Goal: Task Accomplishment & Management: Use online tool/utility

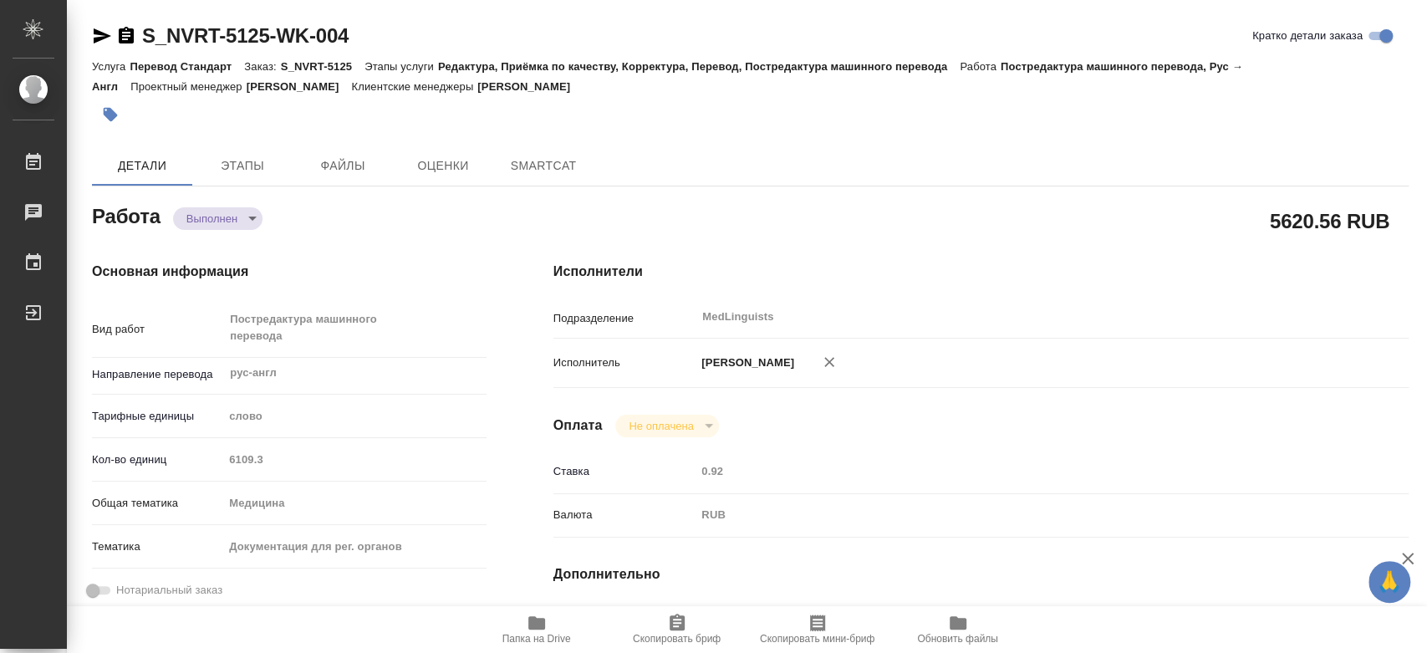
type textarea "x"
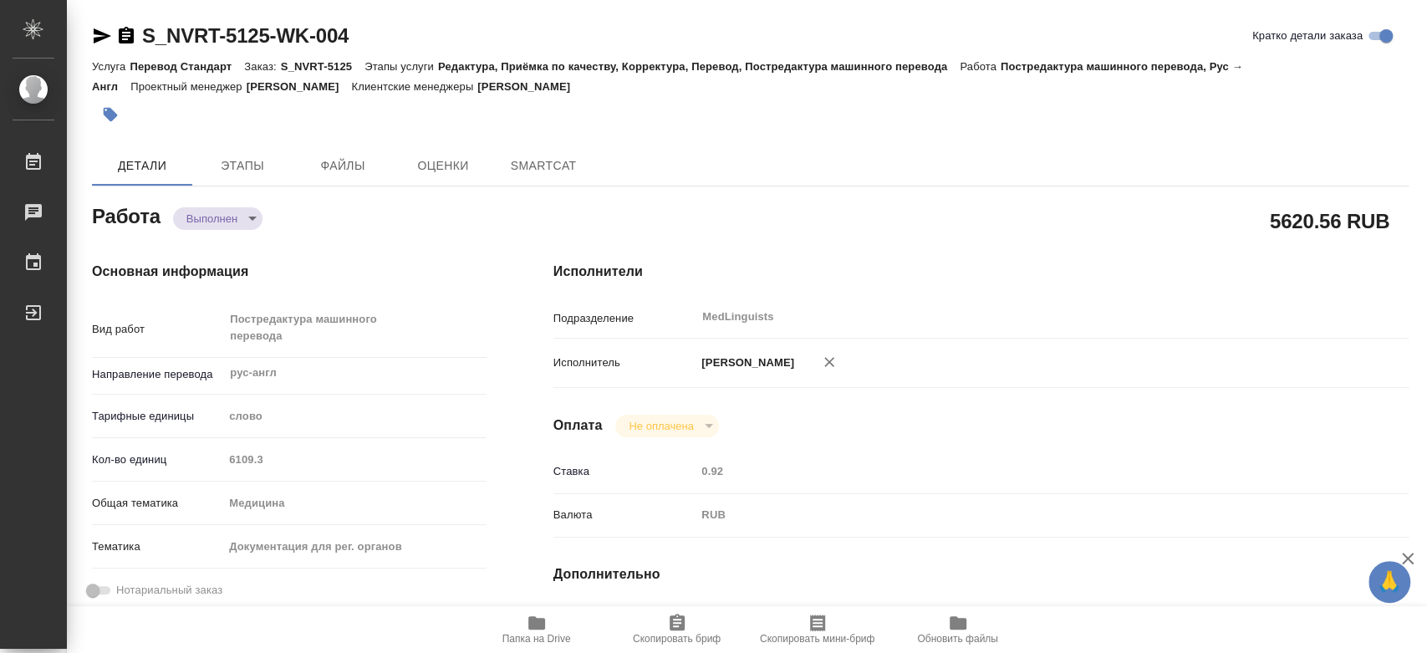
type textarea "x"
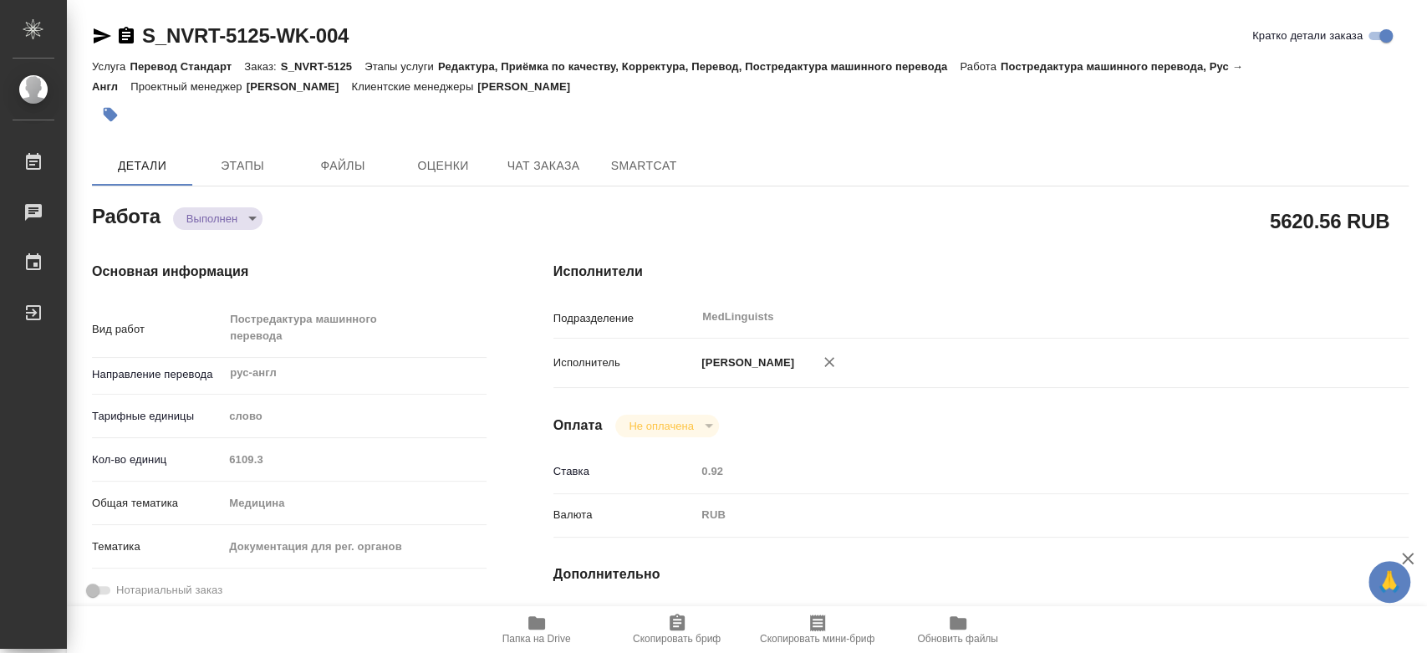
type textarea "x"
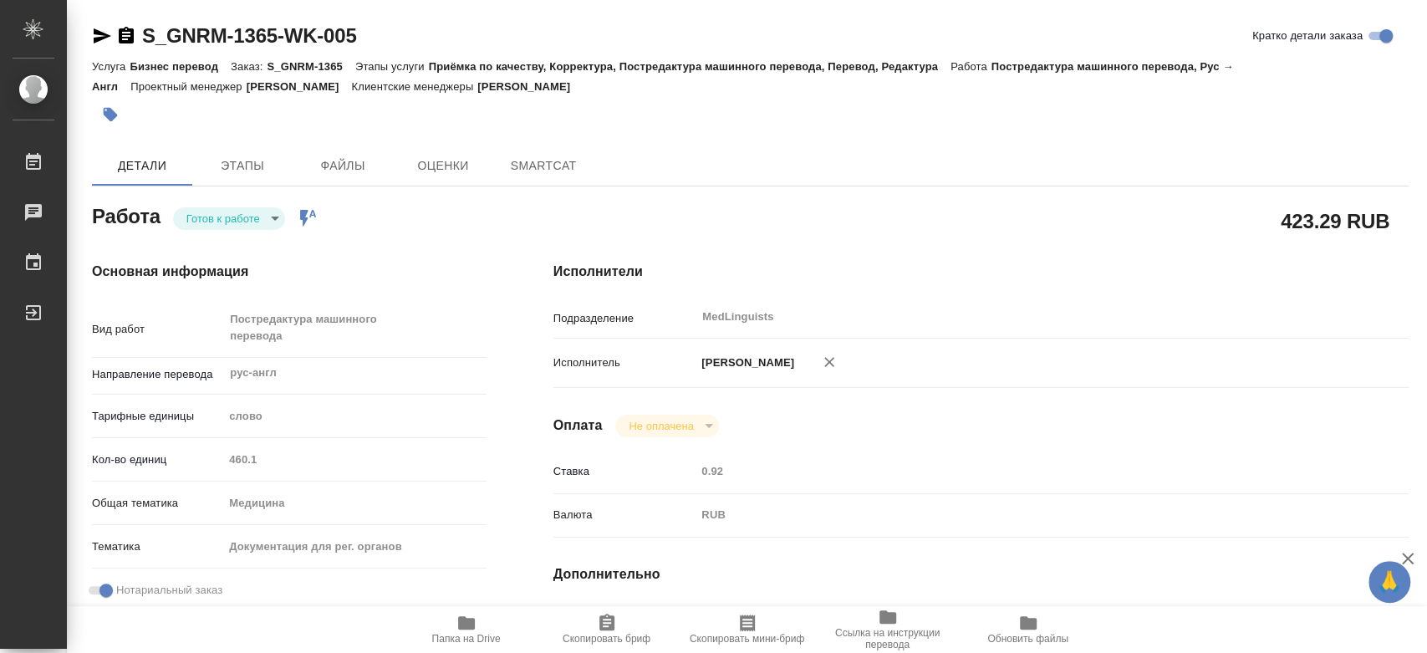
type textarea "x"
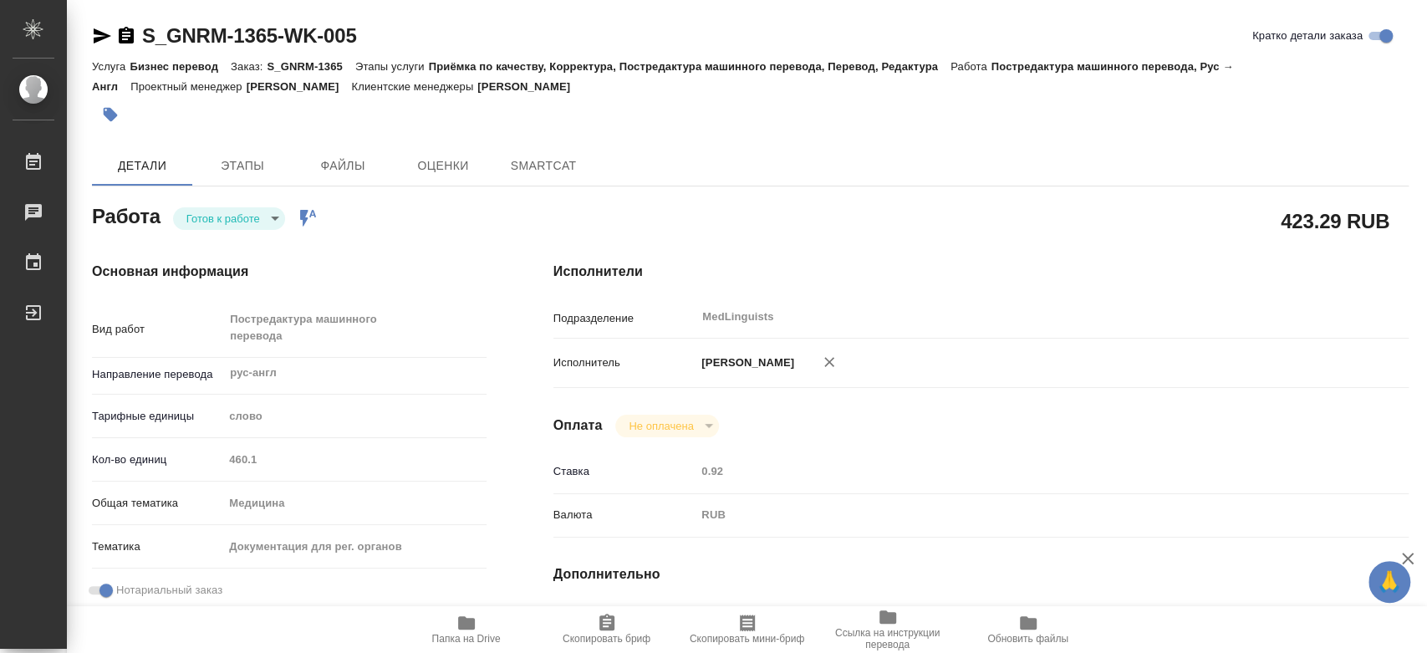
type textarea "x"
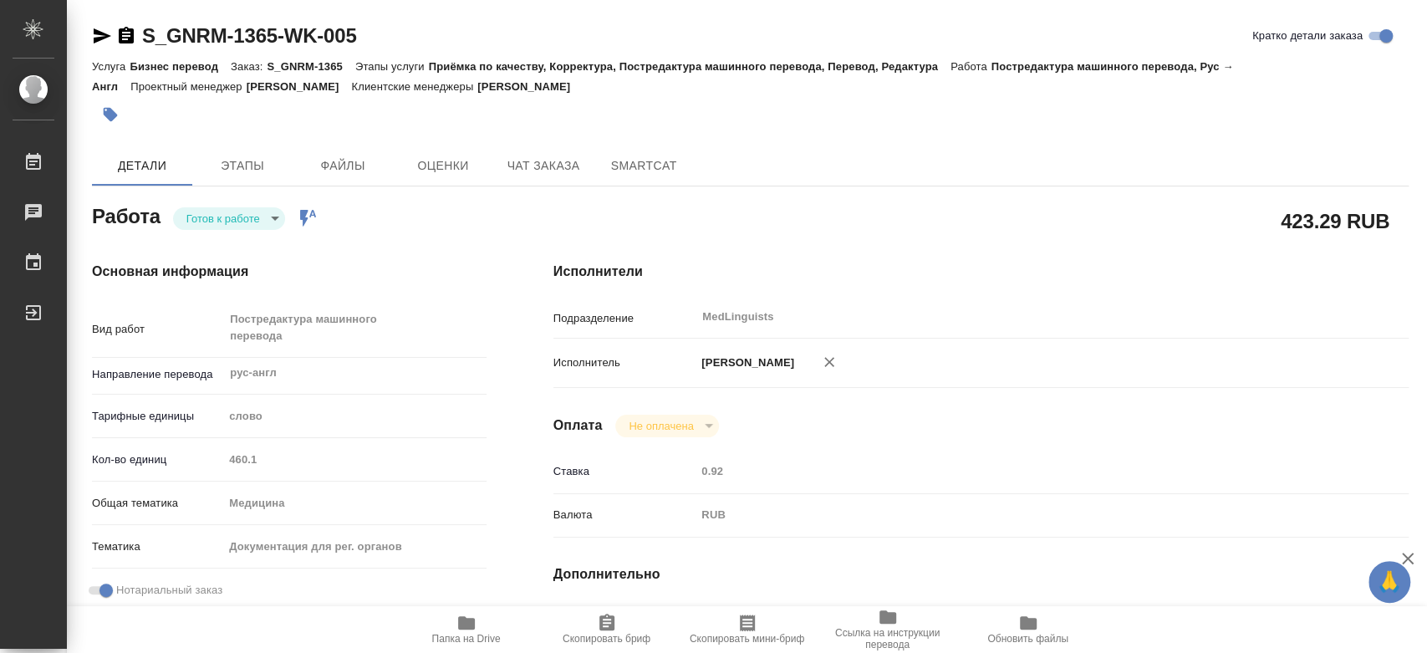
type textarea "x"
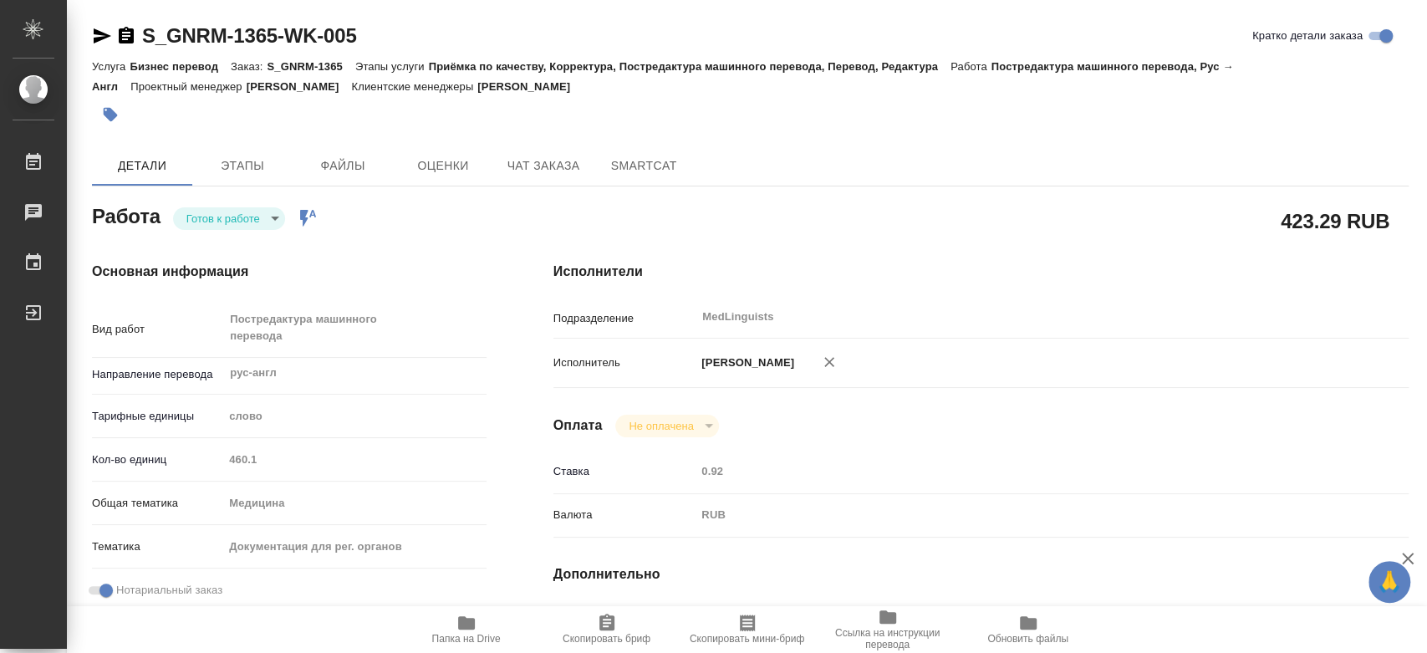
click at [239, 226] on body "🙏 .cls-1 fill:#fff; [PERSON_NAME] [PERSON_NAME] Чаты График Выйти S_GNRM-1365-W…" at bounding box center [713, 326] width 1427 height 653
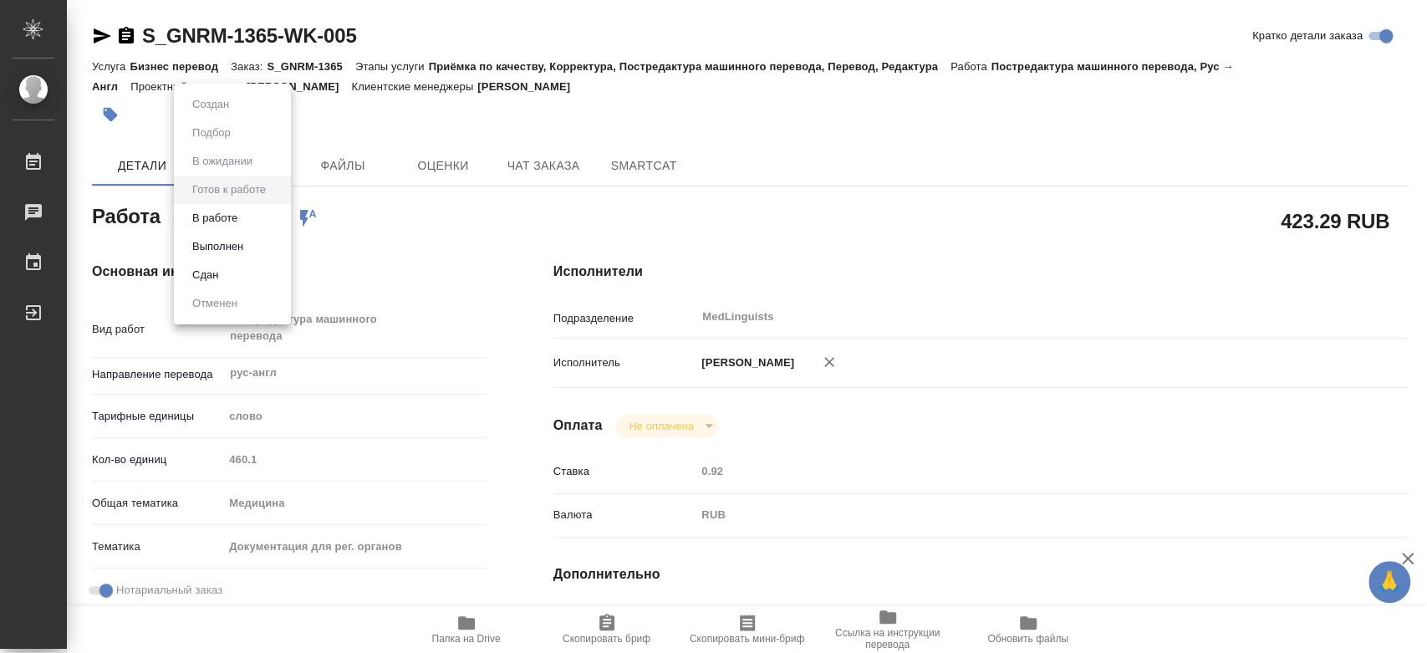
type textarea "x"
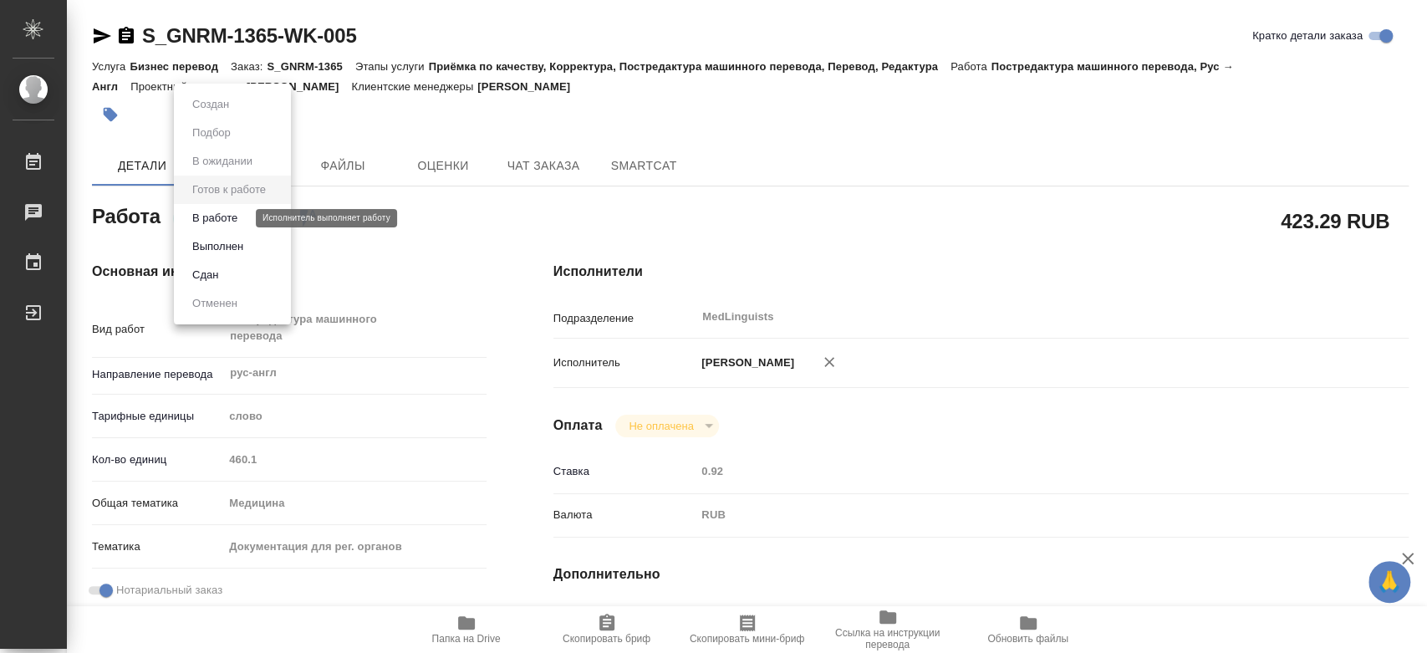
click at [231, 221] on button "В работе" at bounding box center [214, 218] width 55 height 18
type textarea "x"
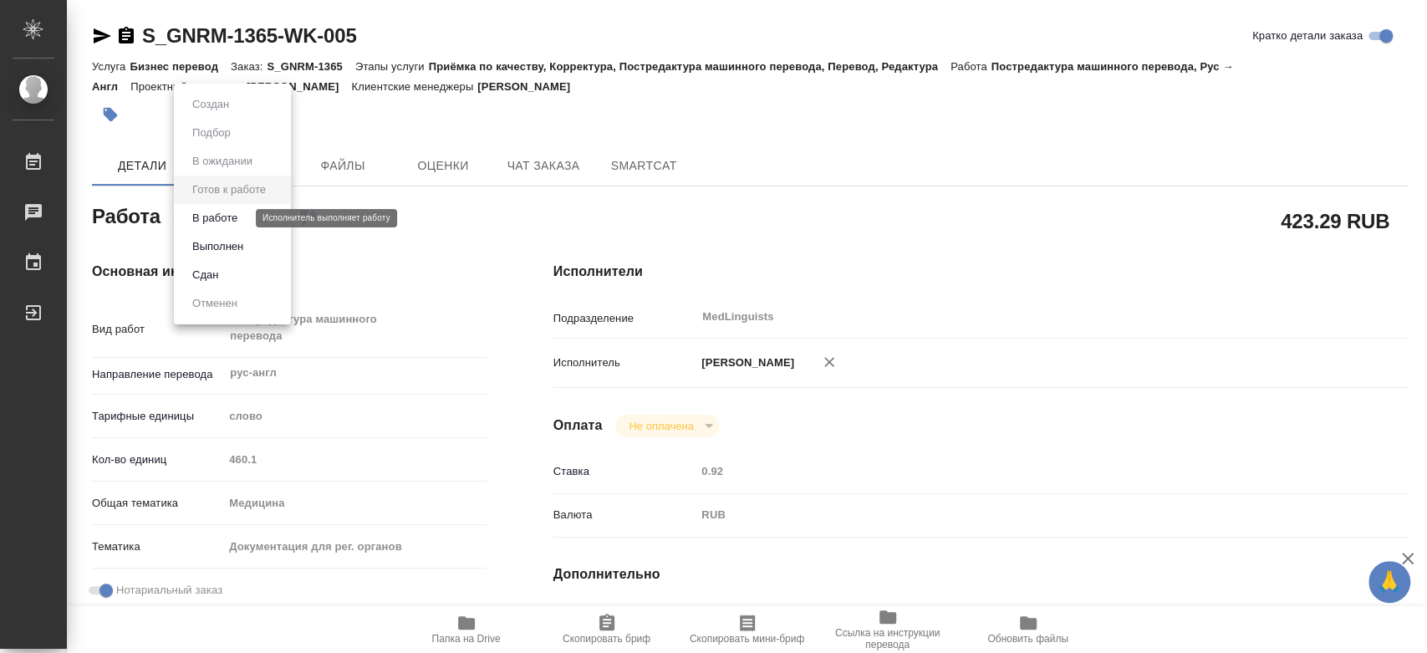
type textarea "x"
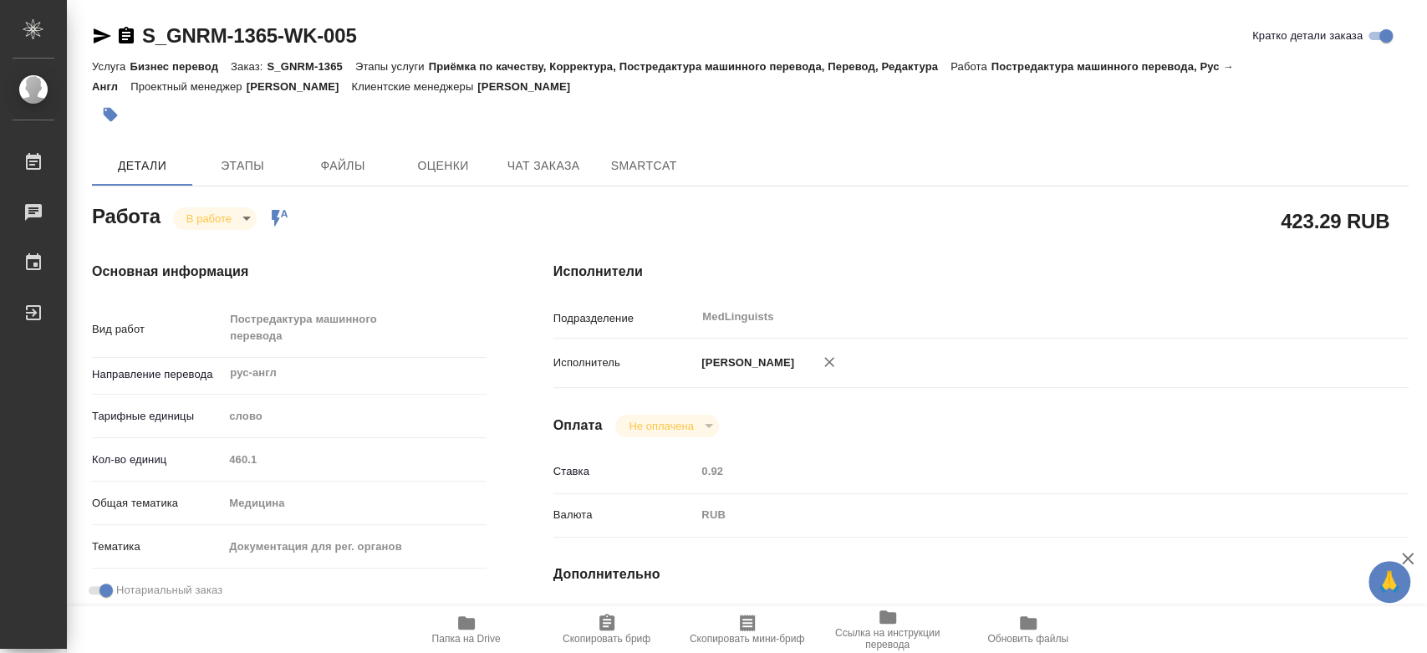
type textarea "x"
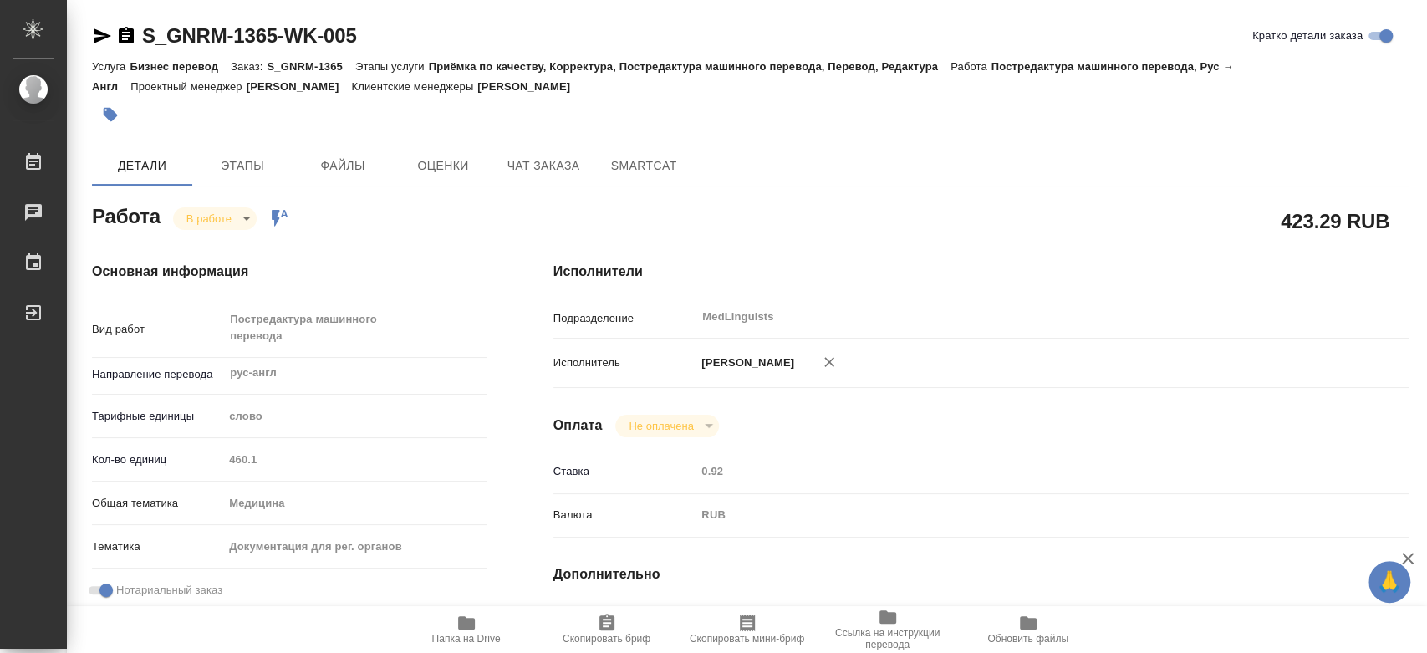
type textarea "x"
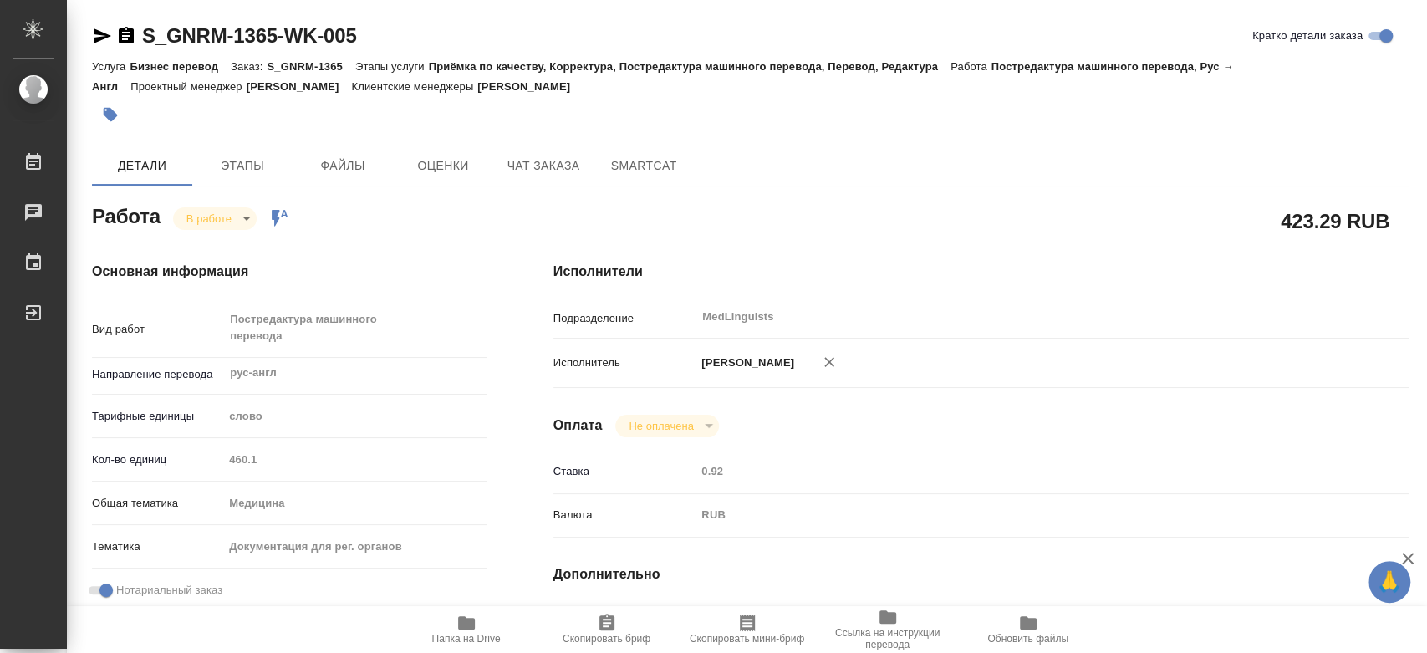
type textarea "x"
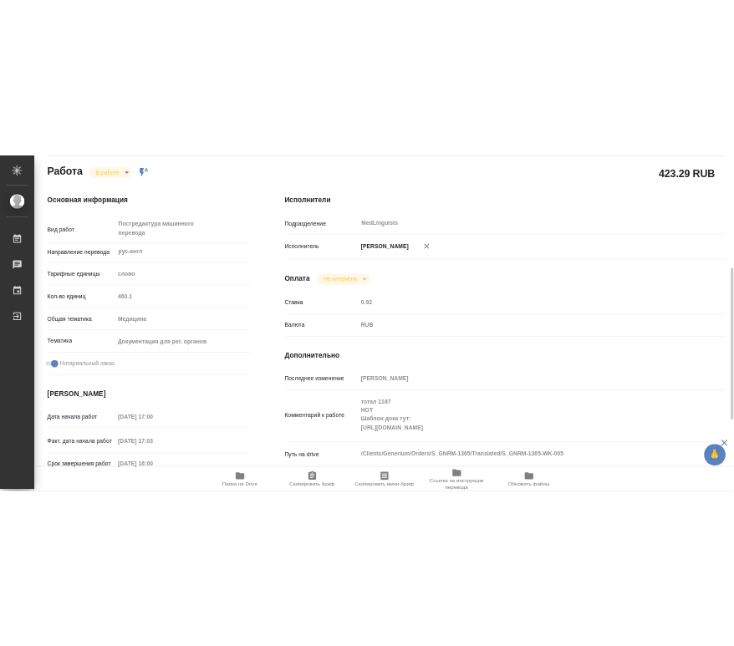
scroll to position [371, 0]
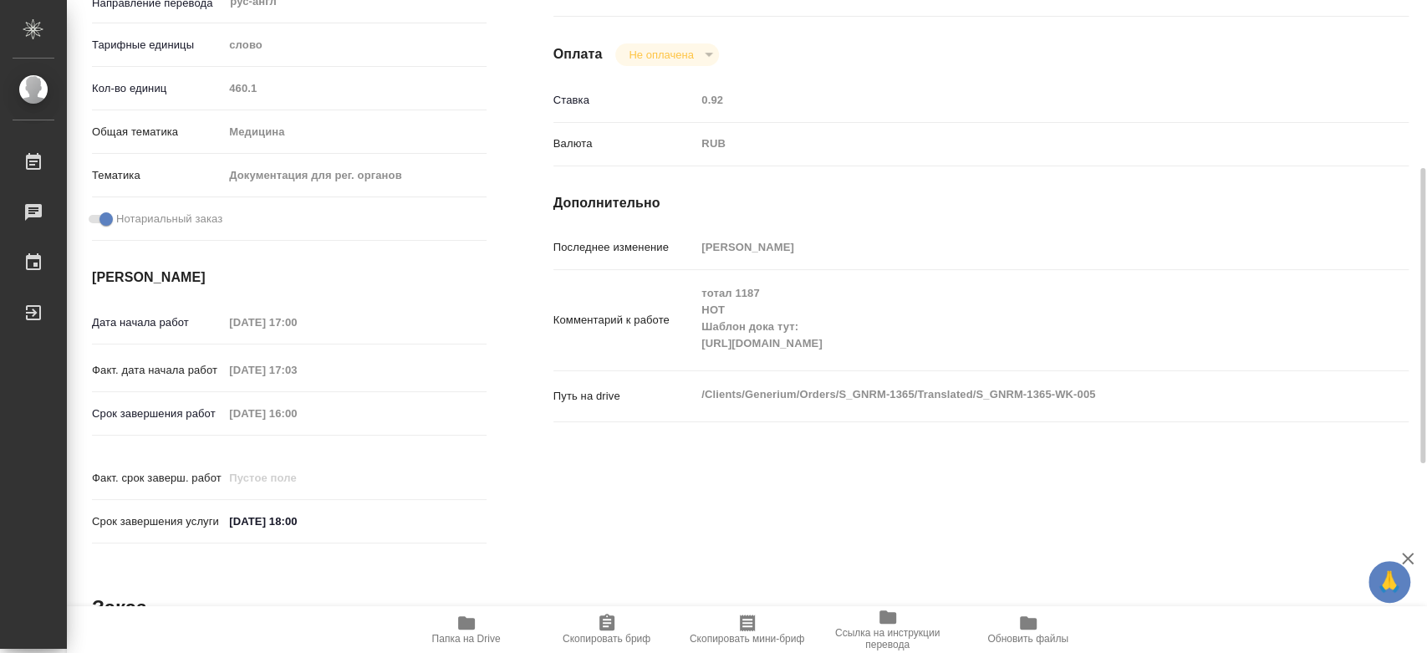
click at [684, 356] on div "Комментарий к работе тотал 1187 [PERSON_NAME] дока тут: [URL][DOMAIN_NAME] x" at bounding box center [980, 320] width 855 height 87
click at [461, 627] on icon "button" at bounding box center [466, 622] width 17 height 13
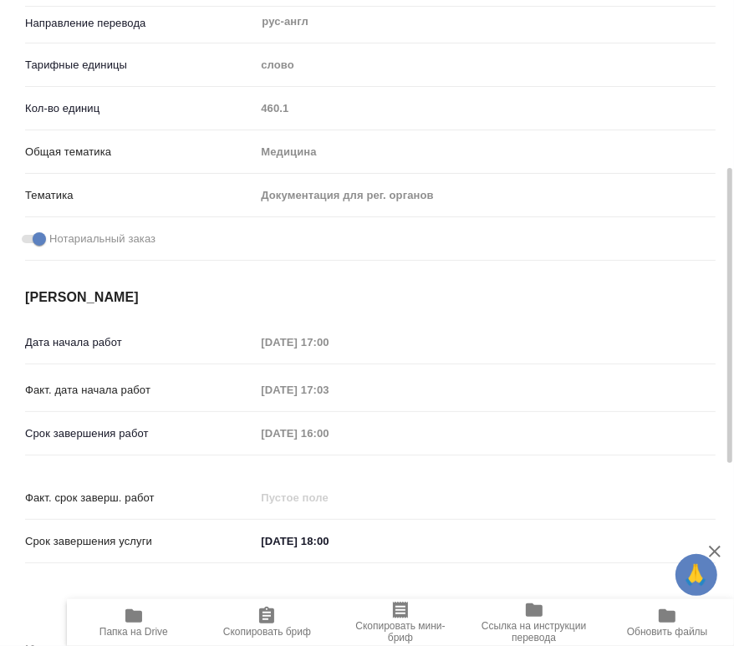
type textarea "x"
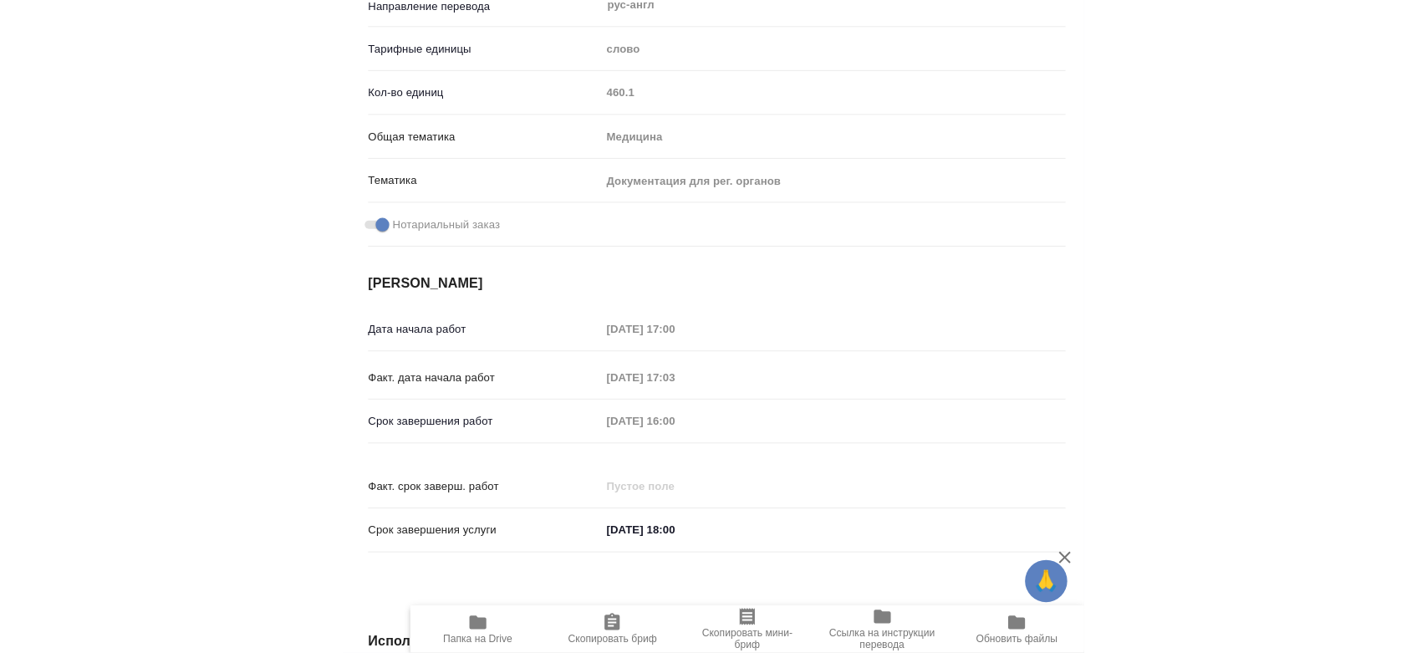
scroll to position [0, 0]
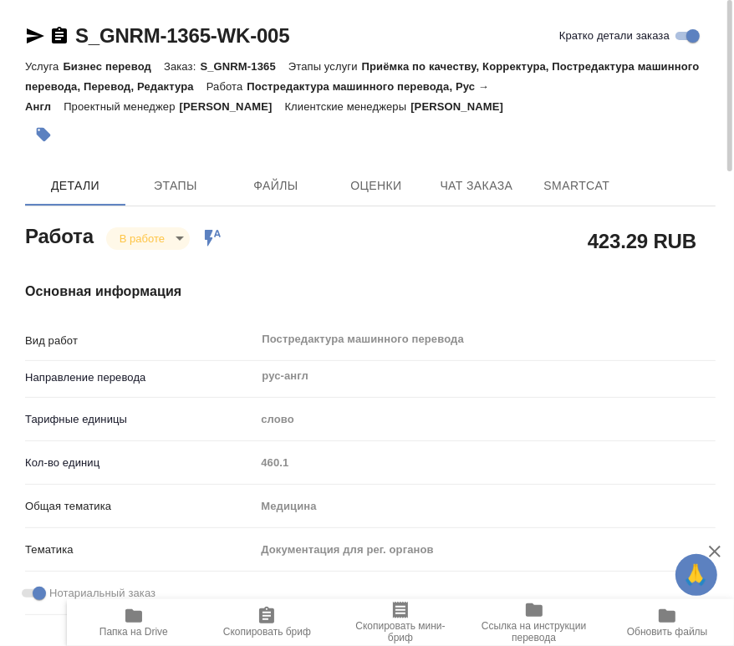
type textarea "x"
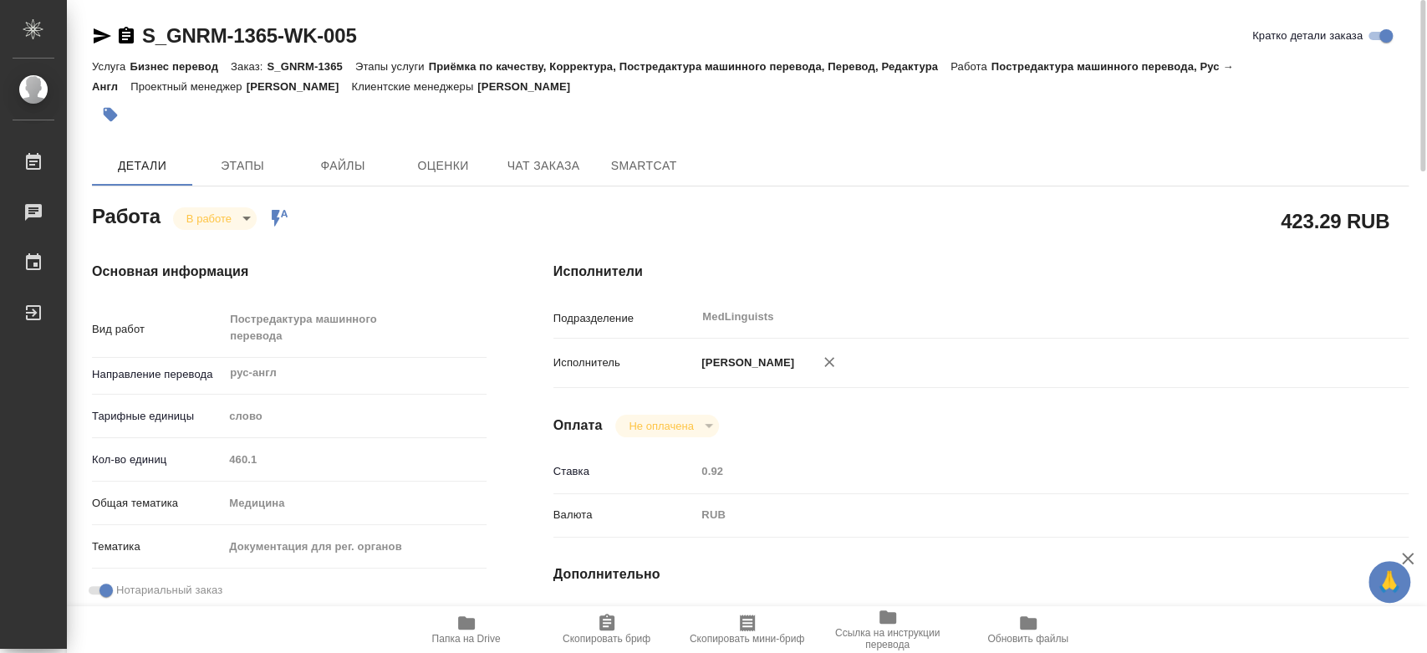
type textarea "x"
